Goal: Check status: Check status

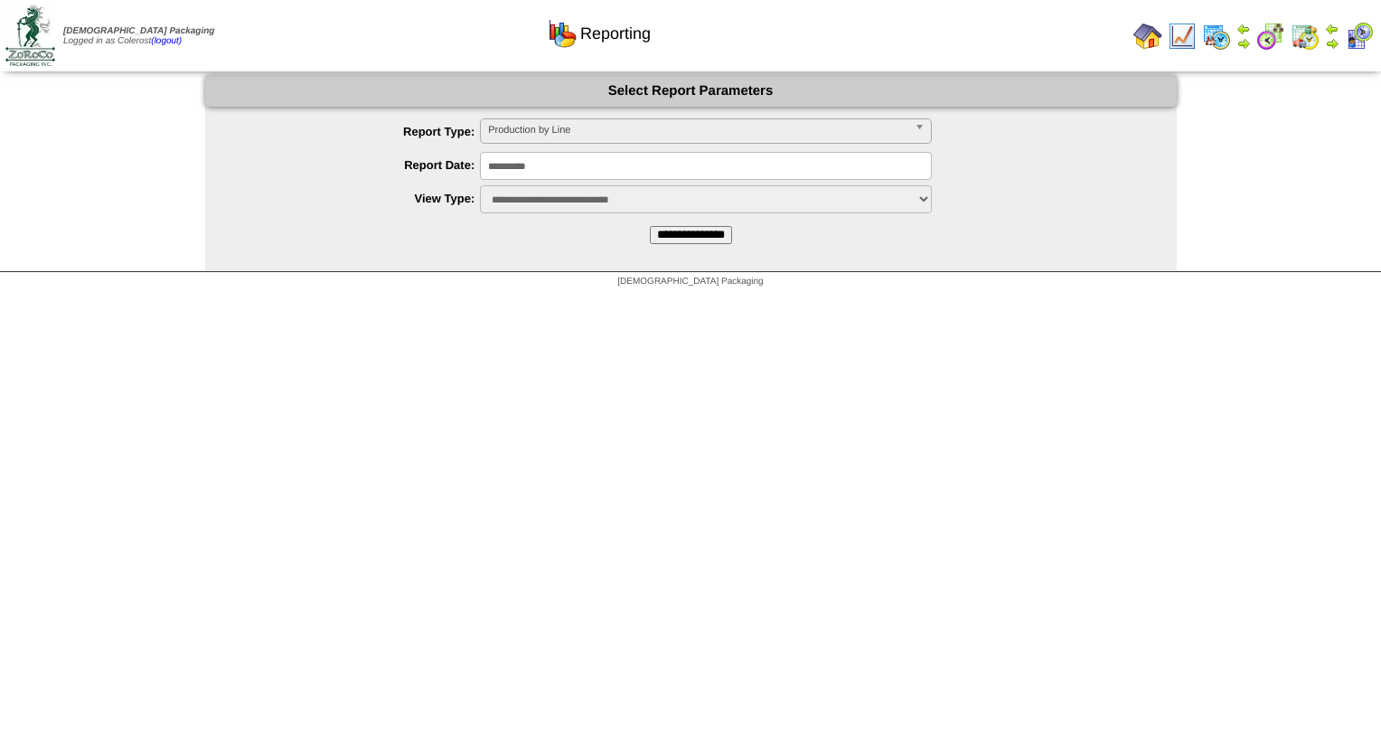
click at [524, 174] on input "**********" at bounding box center [706, 166] width 452 height 28
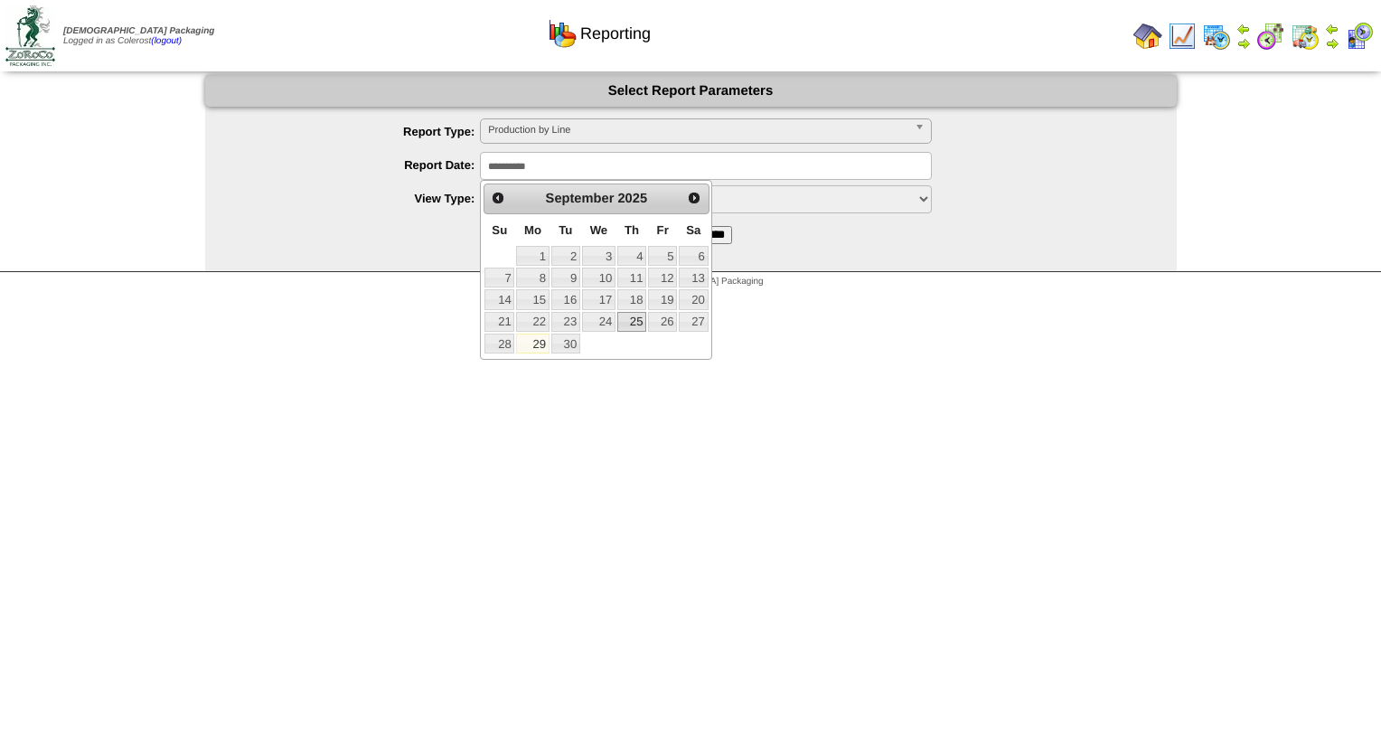
click at [624, 322] on link "25" at bounding box center [631, 322] width 29 height 20
type input "**********"
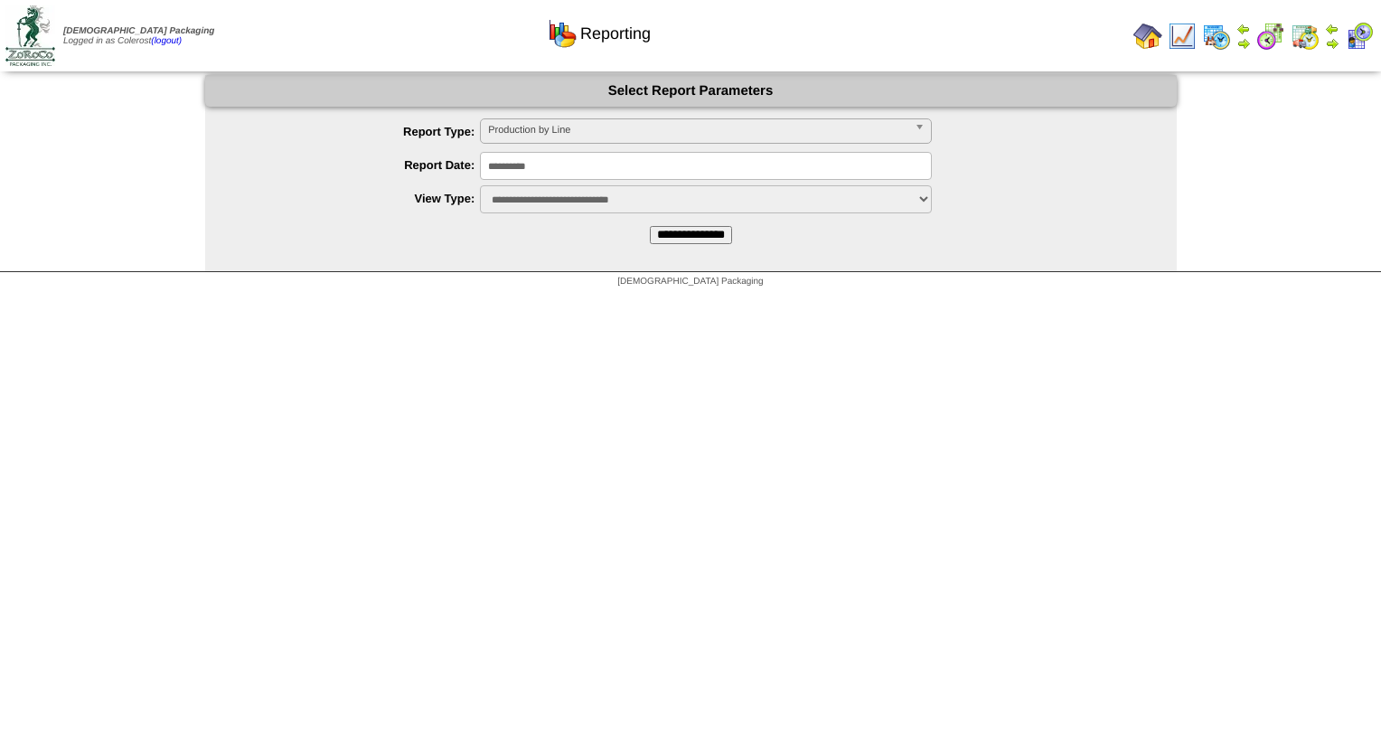
click at [650, 235] on input "**********" at bounding box center [691, 235] width 82 height 18
